Goal: Information Seeking & Learning: Learn about a topic

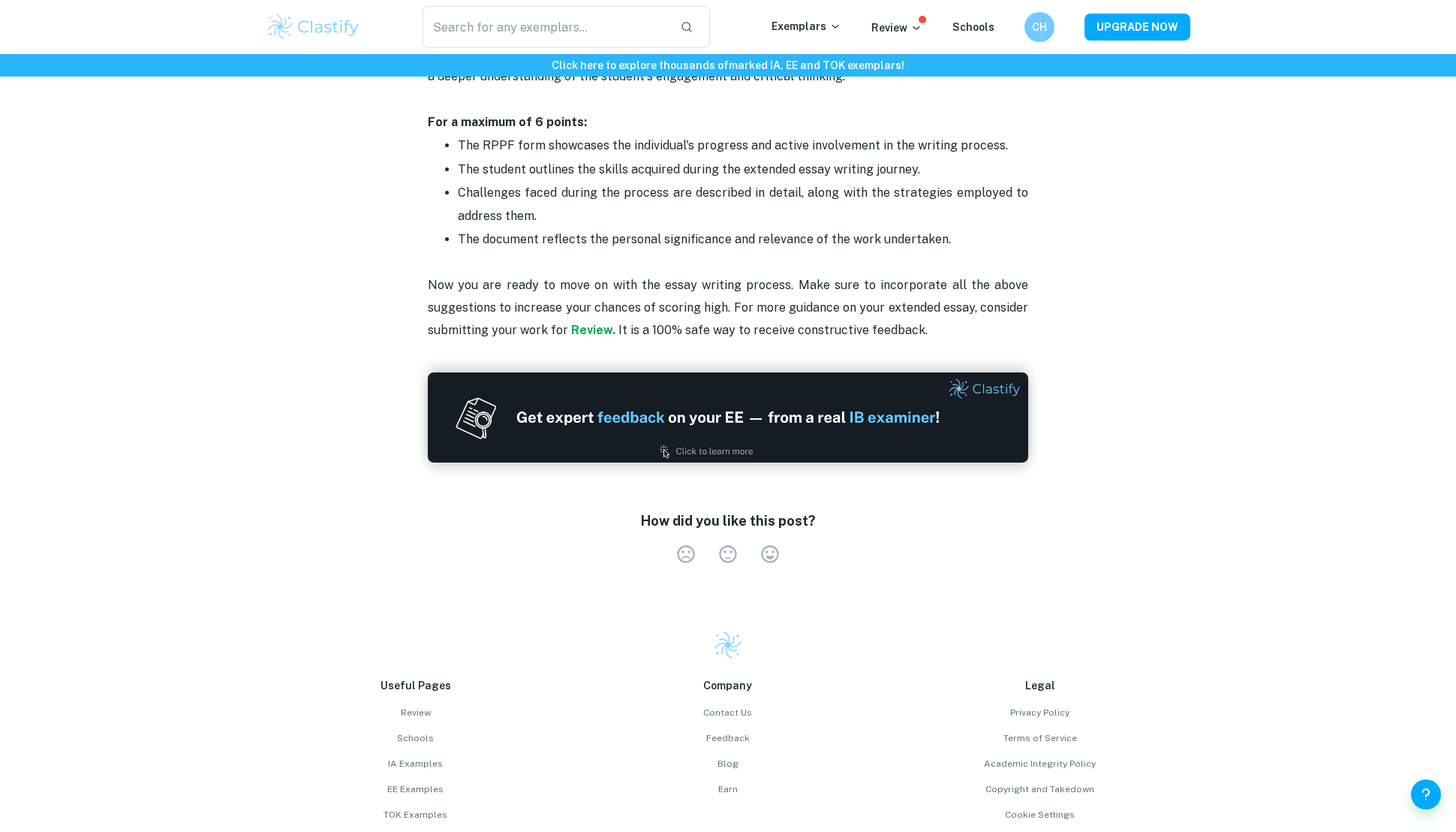
scroll to position [3256, 0]
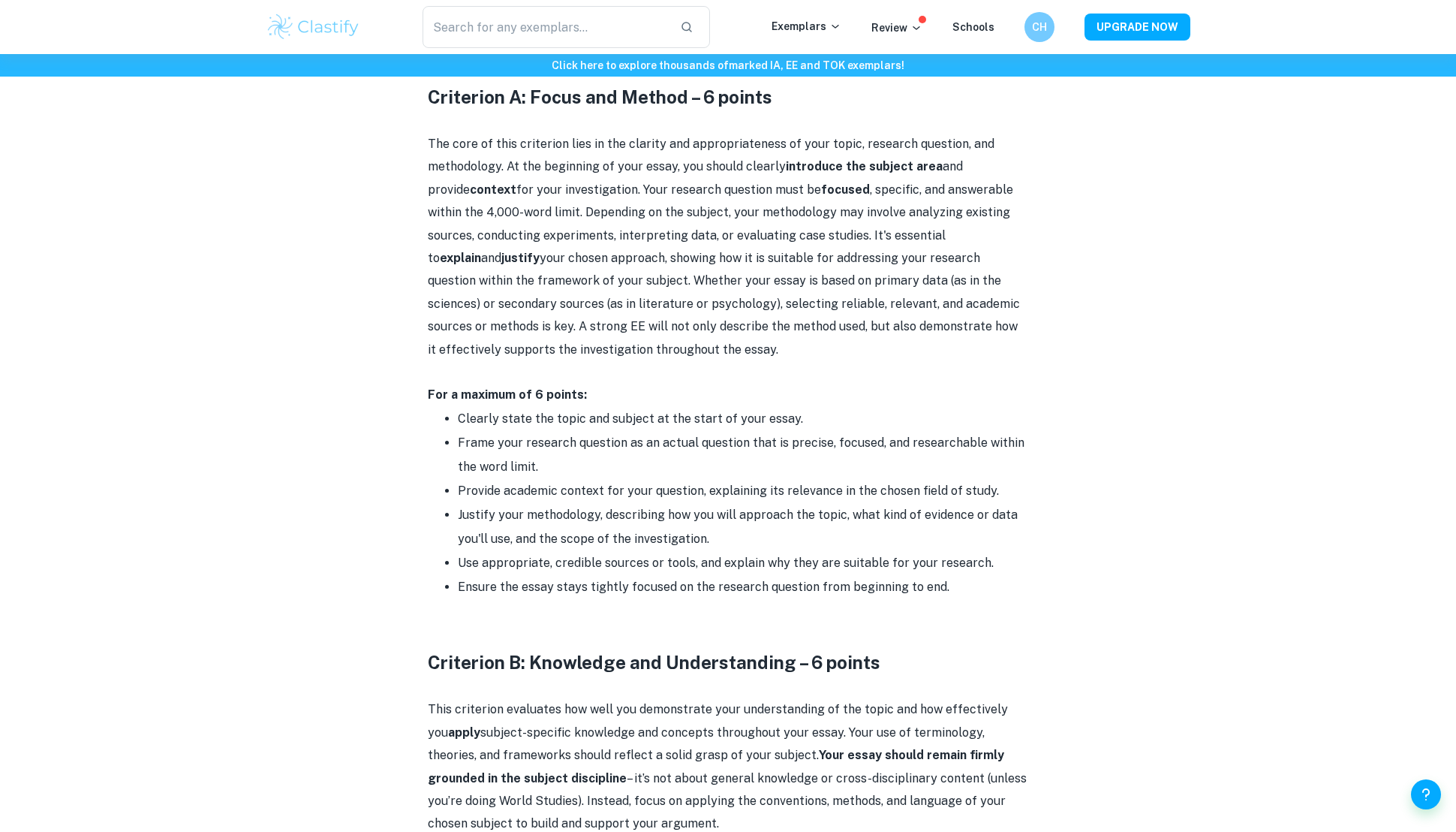
scroll to position [652, 0]
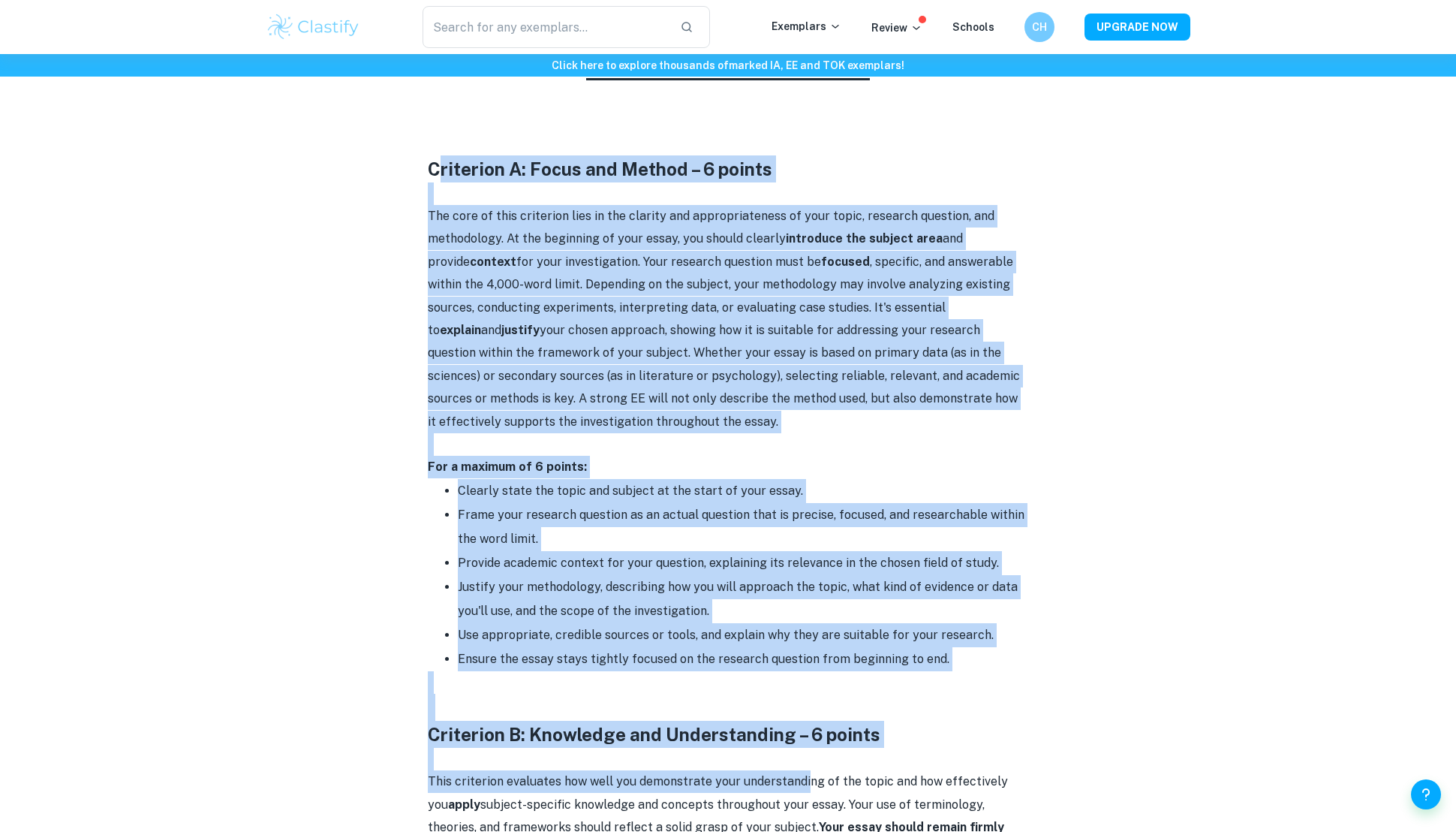
drag, startPoint x: 438, startPoint y: 166, endPoint x: 803, endPoint y: 788, distance: 721.2
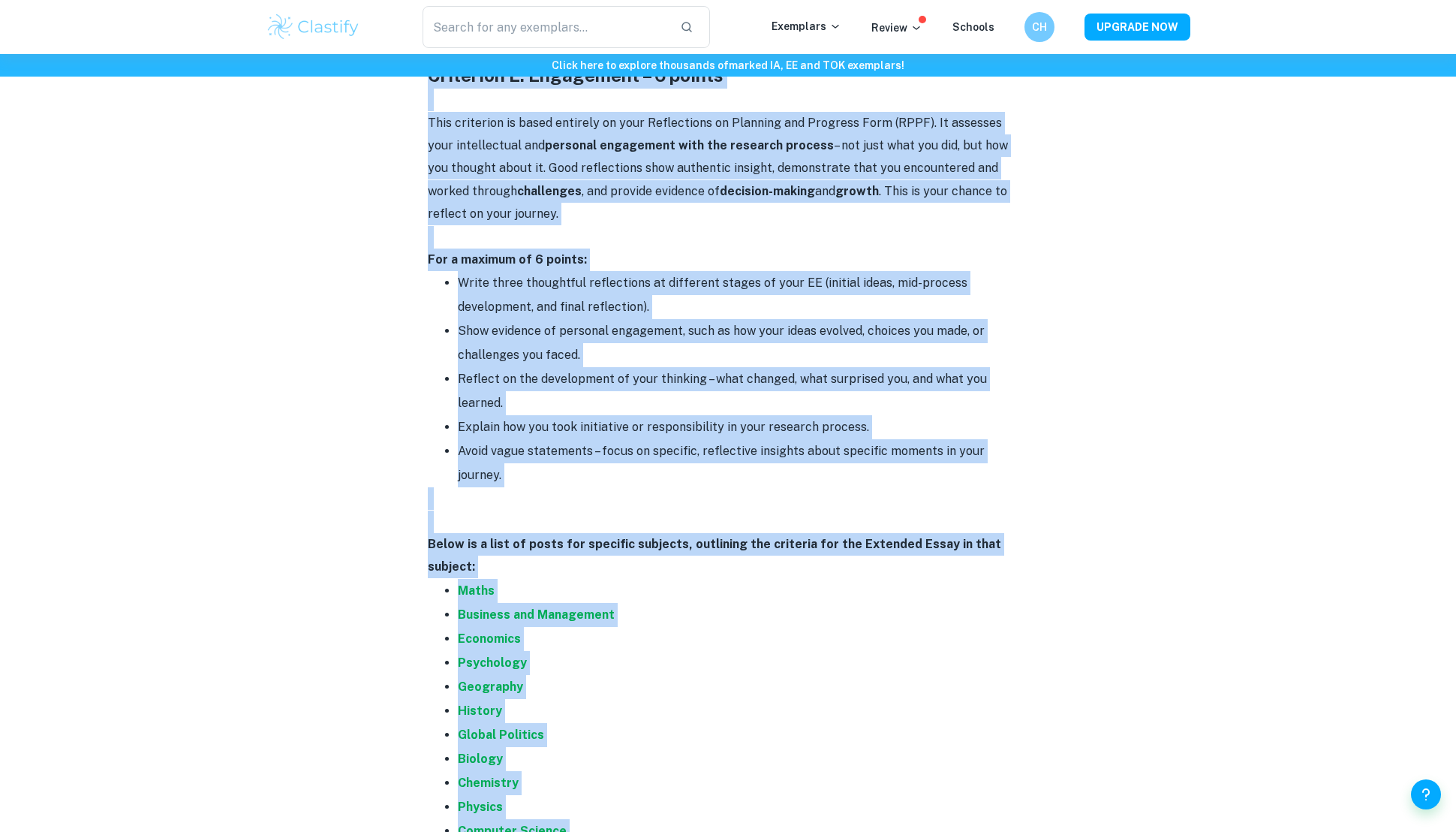
scroll to position [2621, 0]
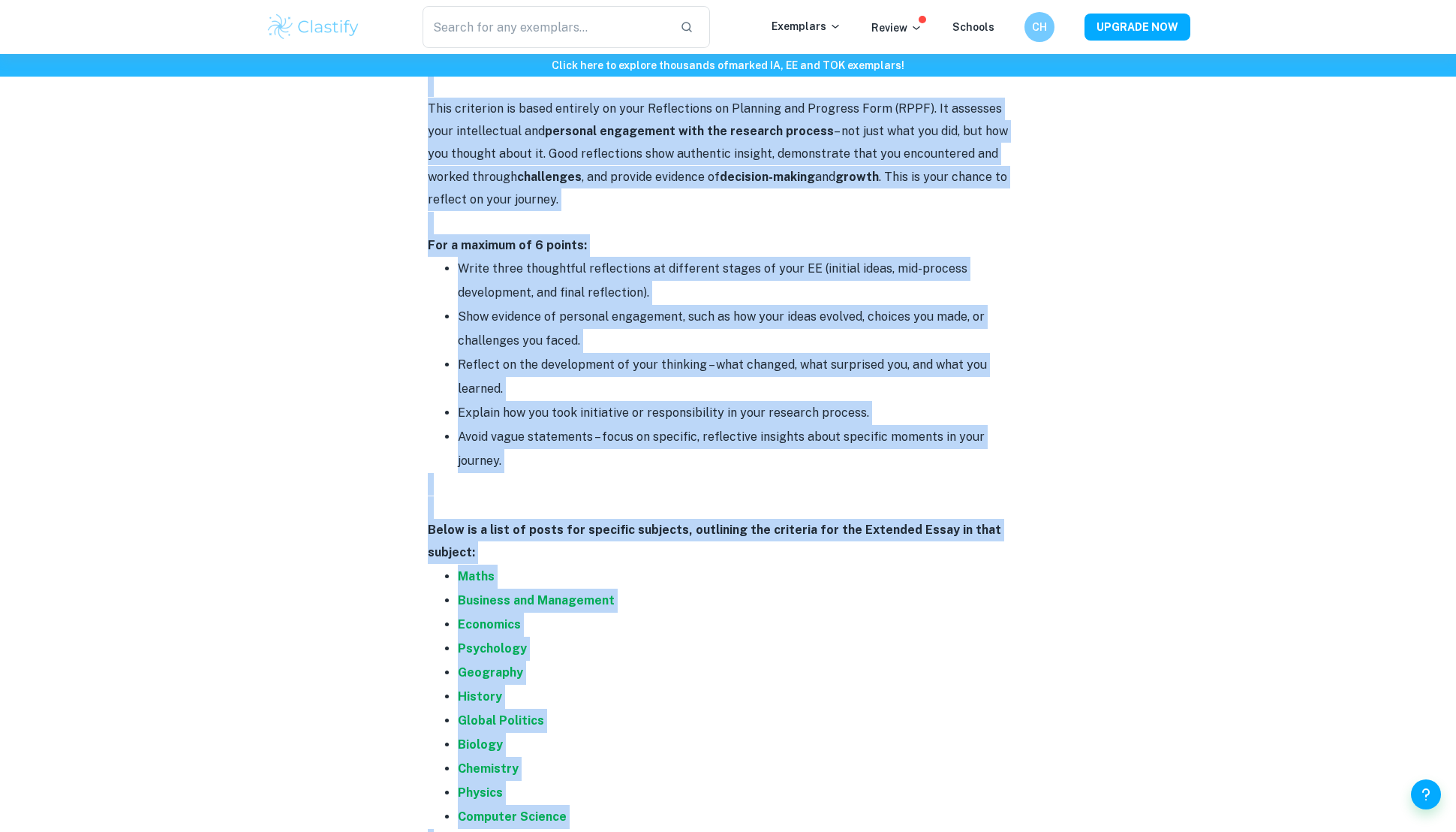
drag, startPoint x: 429, startPoint y: 168, endPoint x: 1047, endPoint y: 433, distance: 672.4
copy div "Criterion A: Focus and Method – 6 points The core of this criterion lies in the…"
